Goal: Task Accomplishment & Management: Use online tool/utility

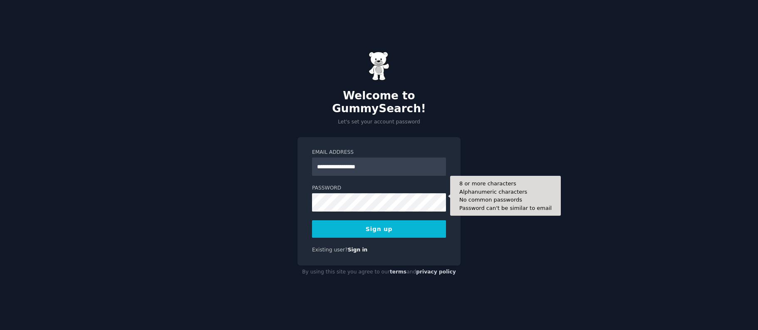
type input "**********"
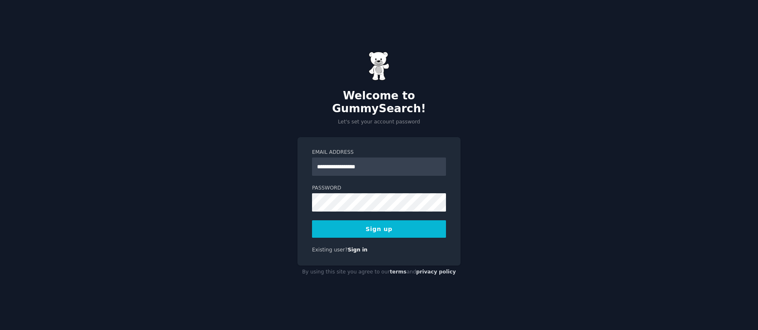
click at [389, 220] on button "Sign up" at bounding box center [379, 228] width 134 height 17
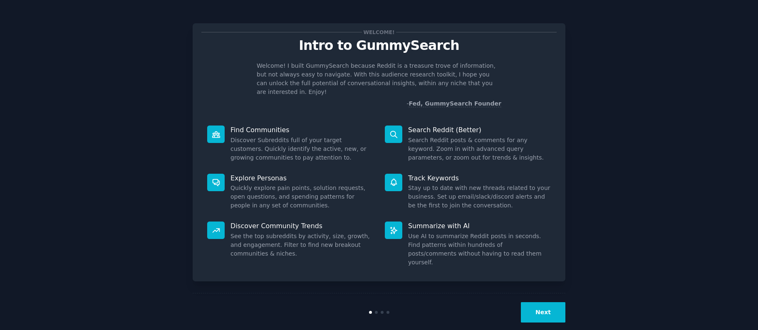
click at [542, 302] on button "Next" at bounding box center [543, 312] width 45 height 20
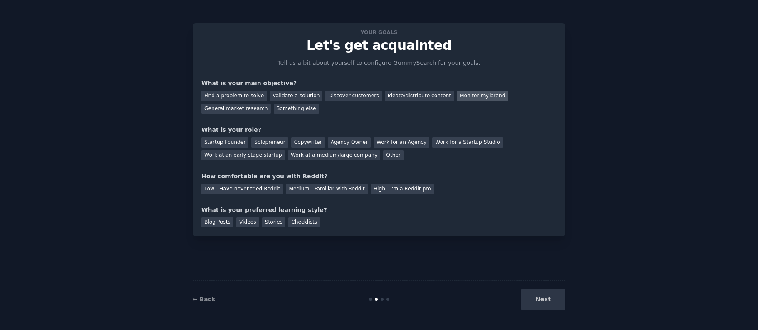
click at [474, 93] on div "Monitor my brand" at bounding box center [482, 96] width 51 height 10
click at [310, 158] on div "Work at a medium/large company" at bounding box center [334, 156] width 92 height 10
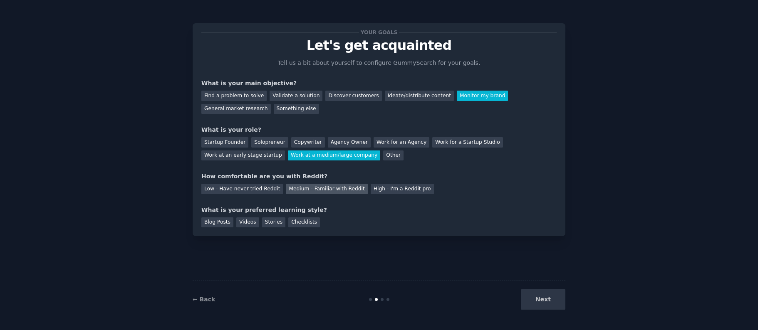
click at [324, 189] on div "Medium - Familiar with Reddit" at bounding box center [327, 189] width 82 height 10
click at [301, 223] on div "Checklists" at bounding box center [304, 223] width 32 height 10
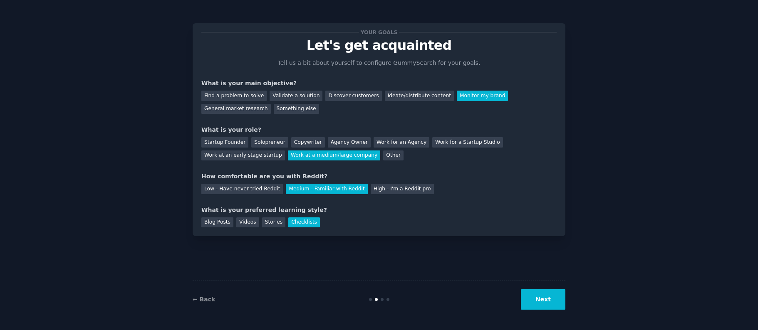
click at [548, 302] on button "Next" at bounding box center [543, 299] width 45 height 20
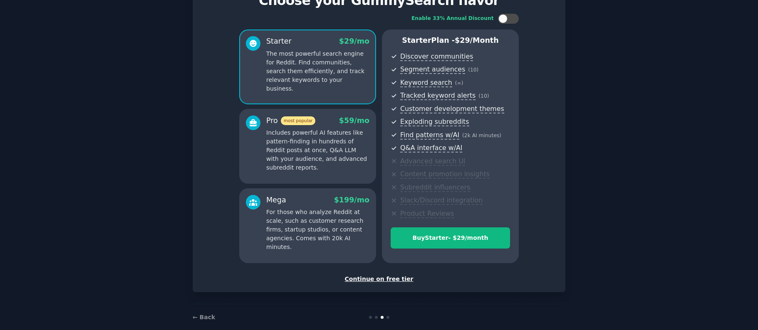
scroll to position [57, 0]
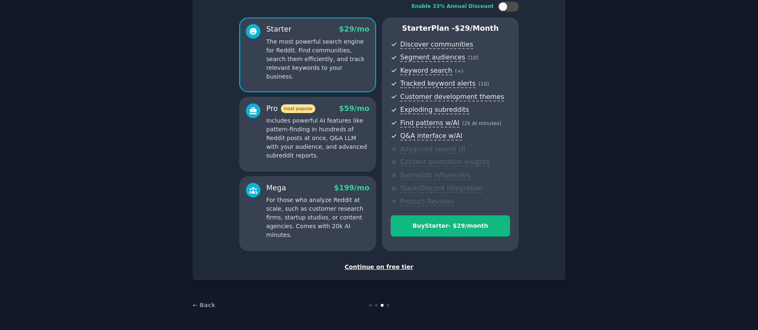
click at [390, 267] on div "Continue on free tier" at bounding box center [378, 267] width 355 height 9
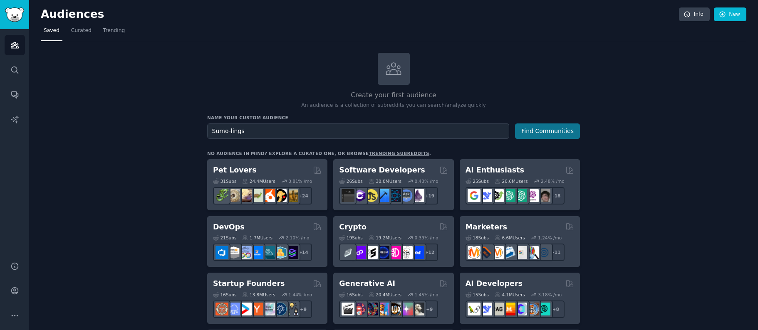
type input "Sumo-lings"
click at [549, 132] on button "Find Communities" at bounding box center [547, 131] width 65 height 15
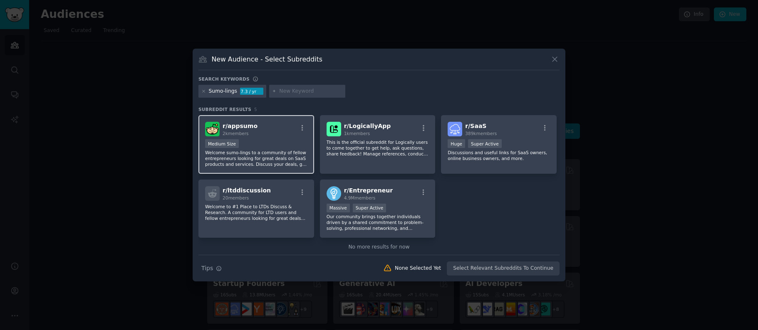
click at [253, 134] on div "r/ appsumo 2k members" at bounding box center [256, 129] width 102 height 15
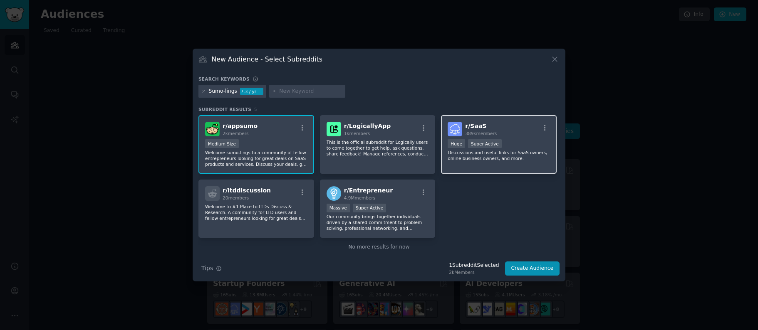
click at [516, 139] on div "r/ SaaS 389k members >= 95th percentile for submissions / day Huge Super Active…" at bounding box center [499, 144] width 116 height 59
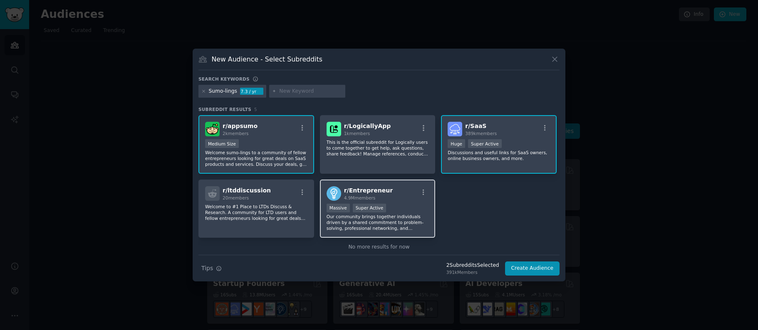
click at [386, 194] on div "r/ Entrepreneur 4.9M members" at bounding box center [378, 193] width 102 height 15
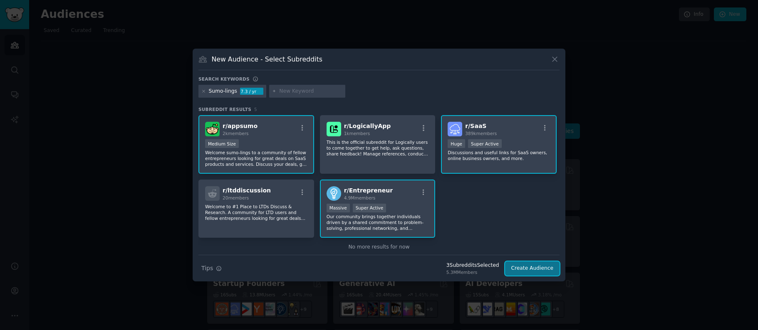
click at [525, 268] on button "Create Audience" at bounding box center [532, 269] width 55 height 14
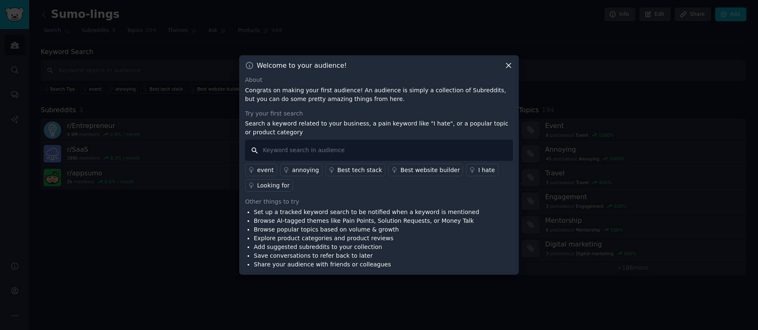
click at [301, 147] on input "text" at bounding box center [379, 150] width 268 height 21
type input "scam"
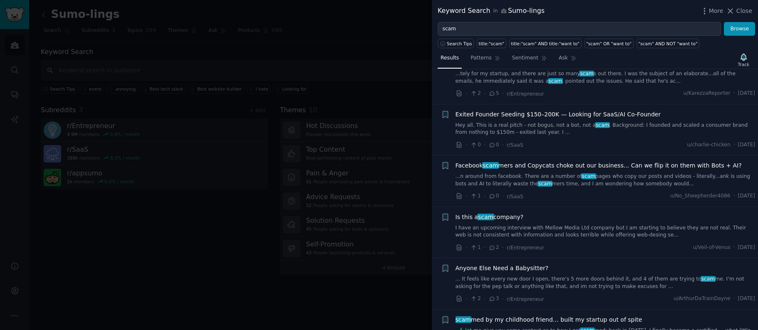
scroll to position [255, 0]
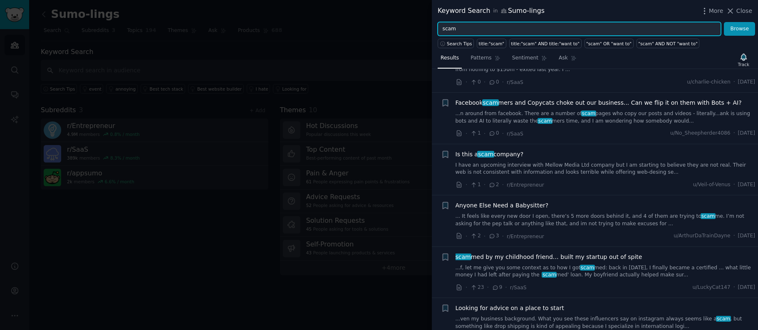
click at [473, 29] on input "scam" at bounding box center [579, 29] width 283 height 14
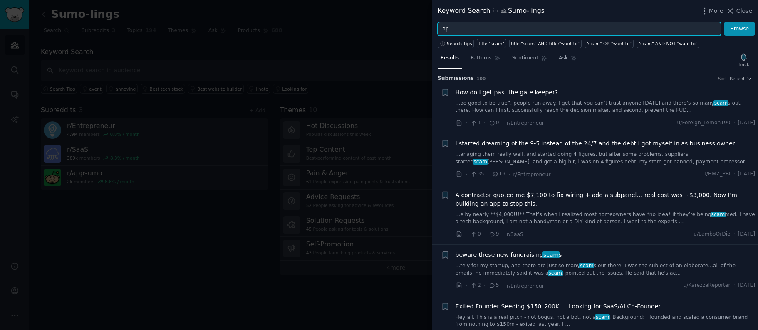
type input "a"
click at [724, 22] on button "Browse" at bounding box center [739, 29] width 31 height 14
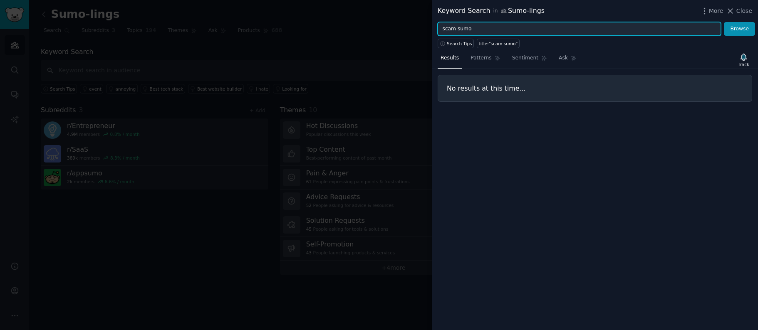
click at [458, 29] on input "scam sumo" at bounding box center [579, 29] width 283 height 14
click at [457, 31] on input "scam sumo" at bounding box center [579, 29] width 283 height 14
type input "scamsumo"
click at [724, 22] on button "Browse" at bounding box center [739, 29] width 31 height 14
